Goal: Task Accomplishment & Management: Manage account settings

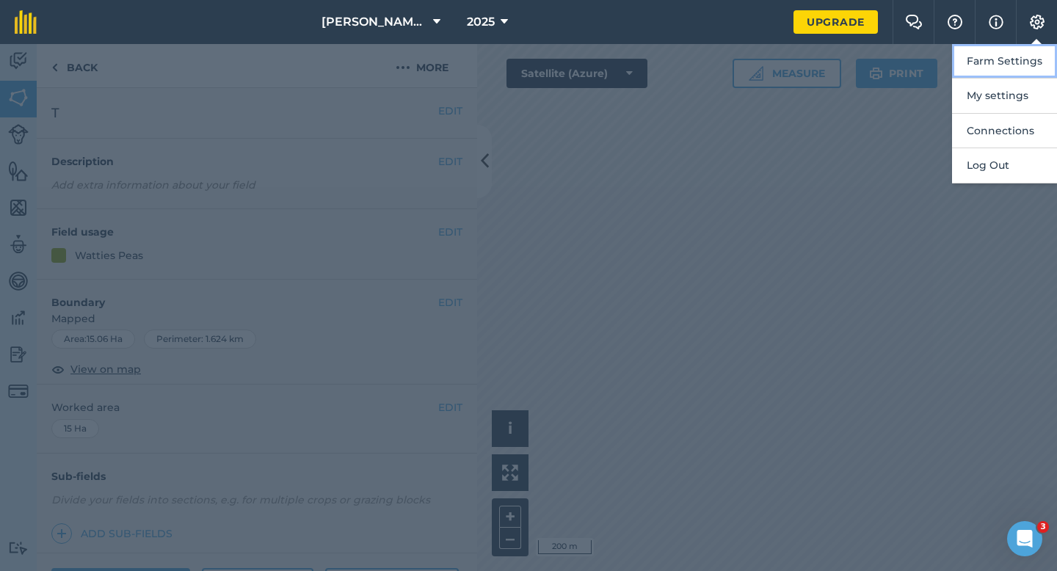
click at [1050, 51] on button "Farm Settings" at bounding box center [1004, 61] width 105 height 35
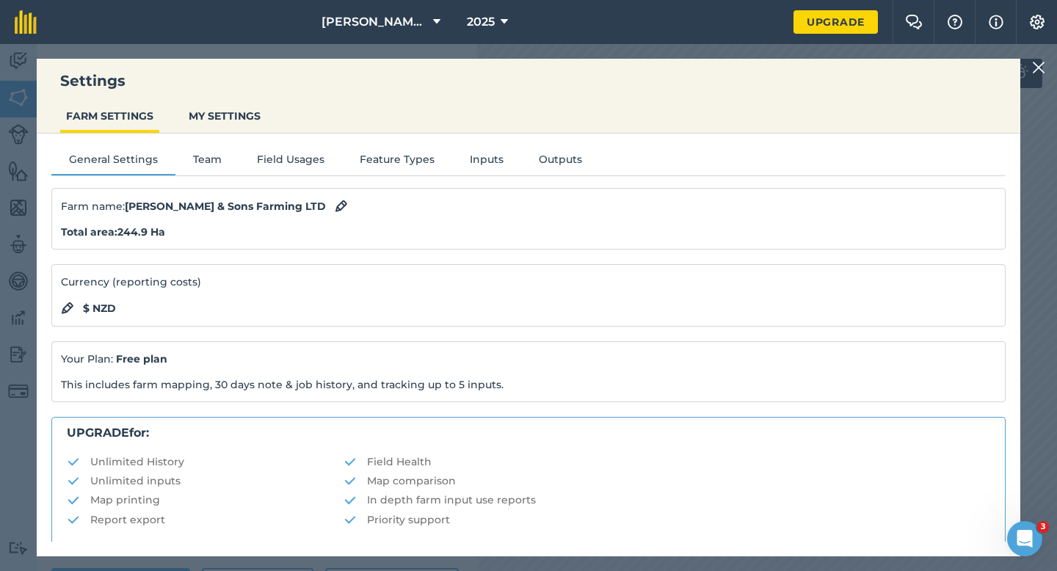
scroll to position [282, 0]
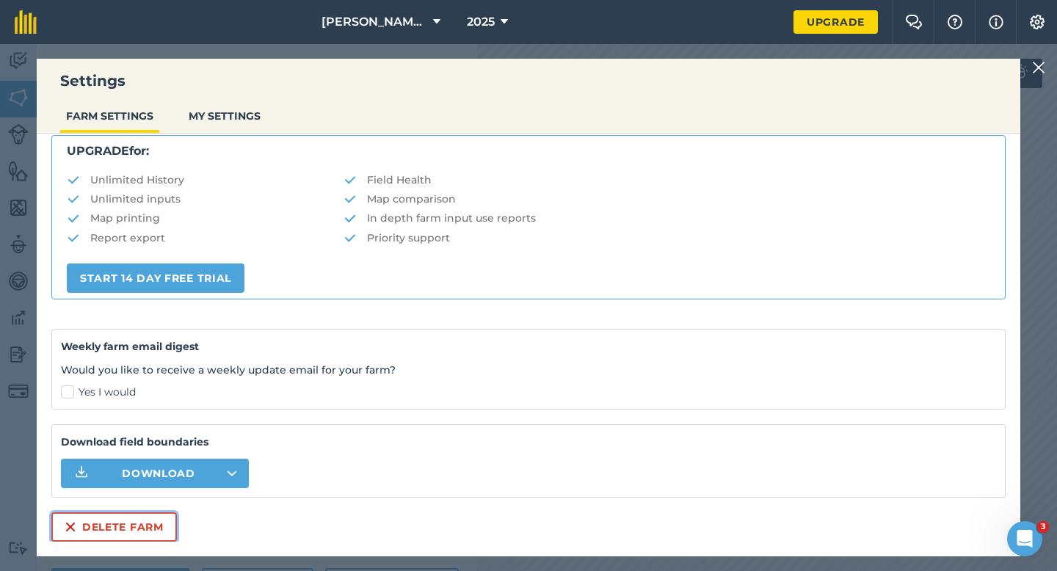
click at [154, 516] on button "Delete farm" at bounding box center [114, 526] width 126 height 29
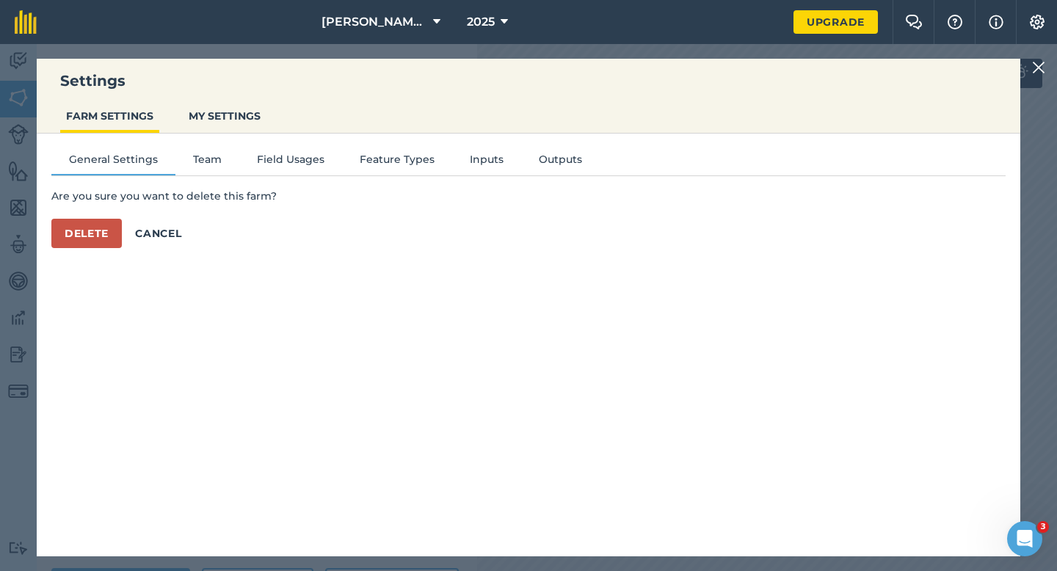
scroll to position [0, 0]
click at [68, 195] on p "Are you sure you want to delete this farm?" at bounding box center [528, 196] width 954 height 16
click at [76, 220] on button "Delete" at bounding box center [86, 233] width 70 height 29
